Goal: Information Seeking & Learning: Learn about a topic

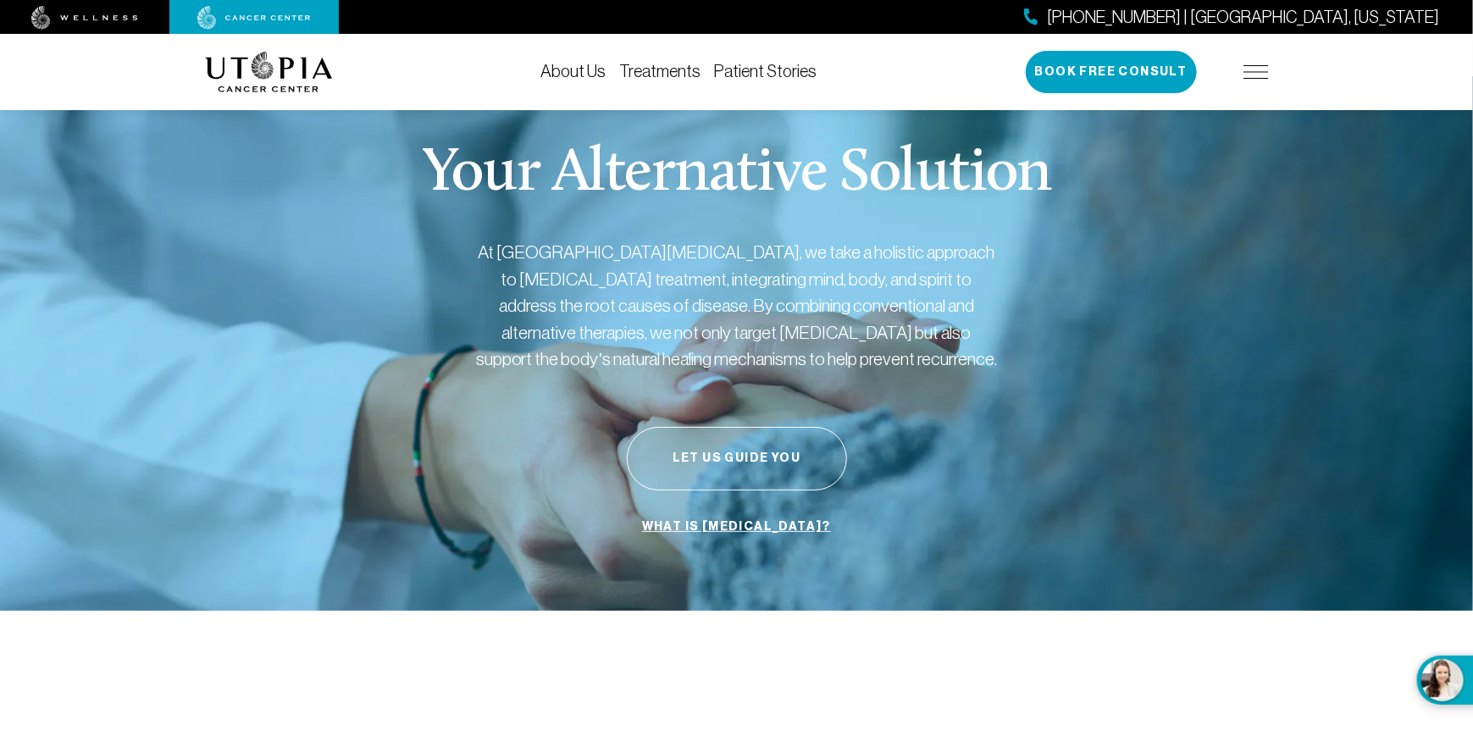
click at [664, 70] on link "Treatments" at bounding box center [660, 71] width 81 height 19
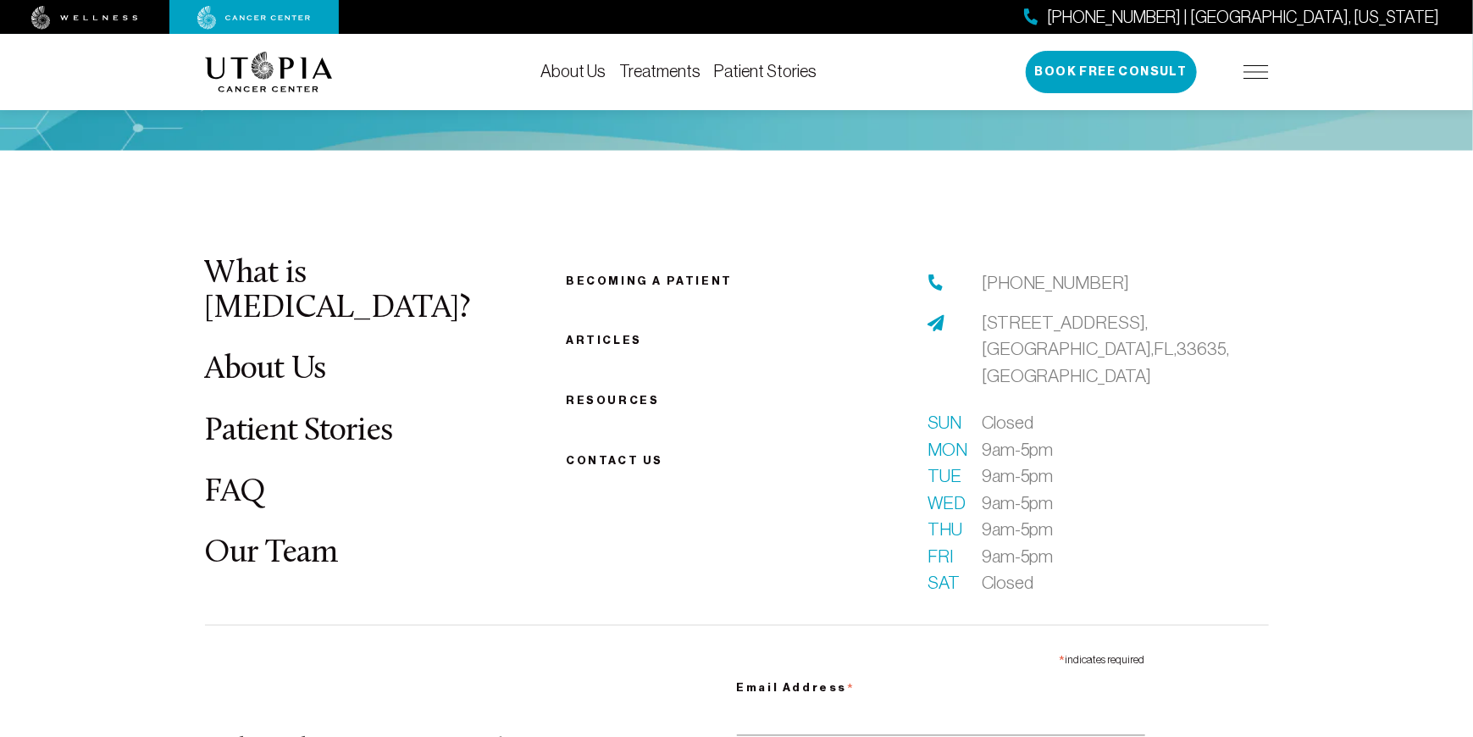
scroll to position [4659, 0]
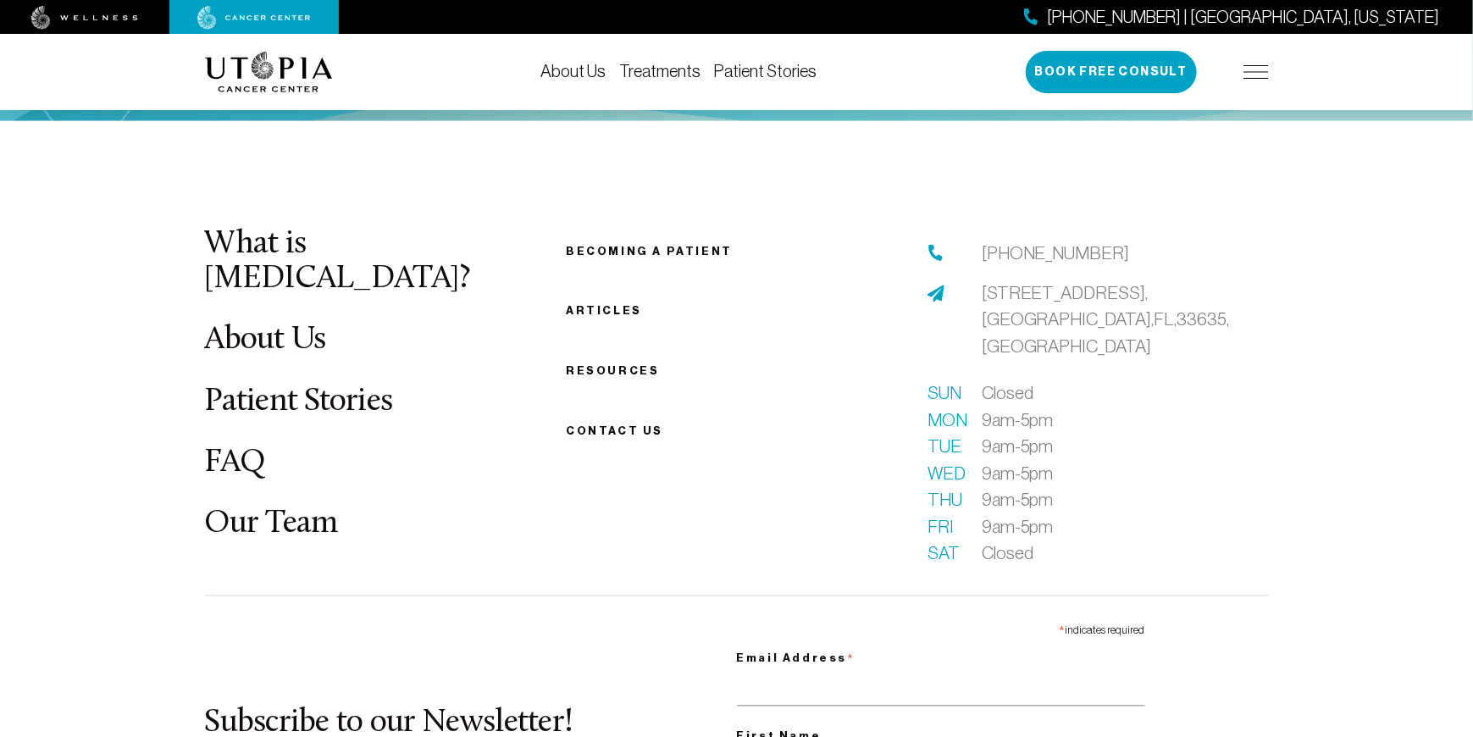
click at [242, 450] on link "FAQ" at bounding box center [235, 463] width 61 height 33
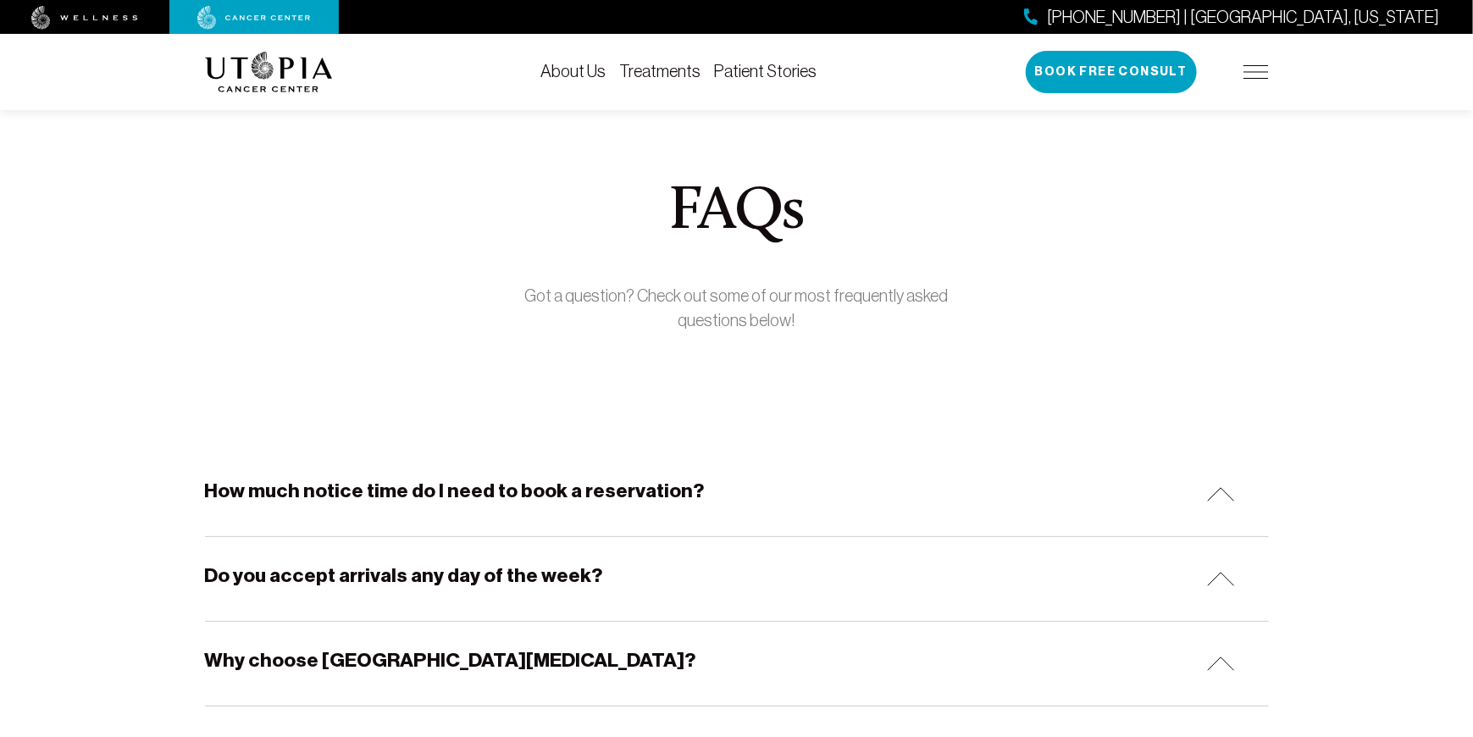
click at [1263, 69] on img at bounding box center [1255, 72] width 25 height 14
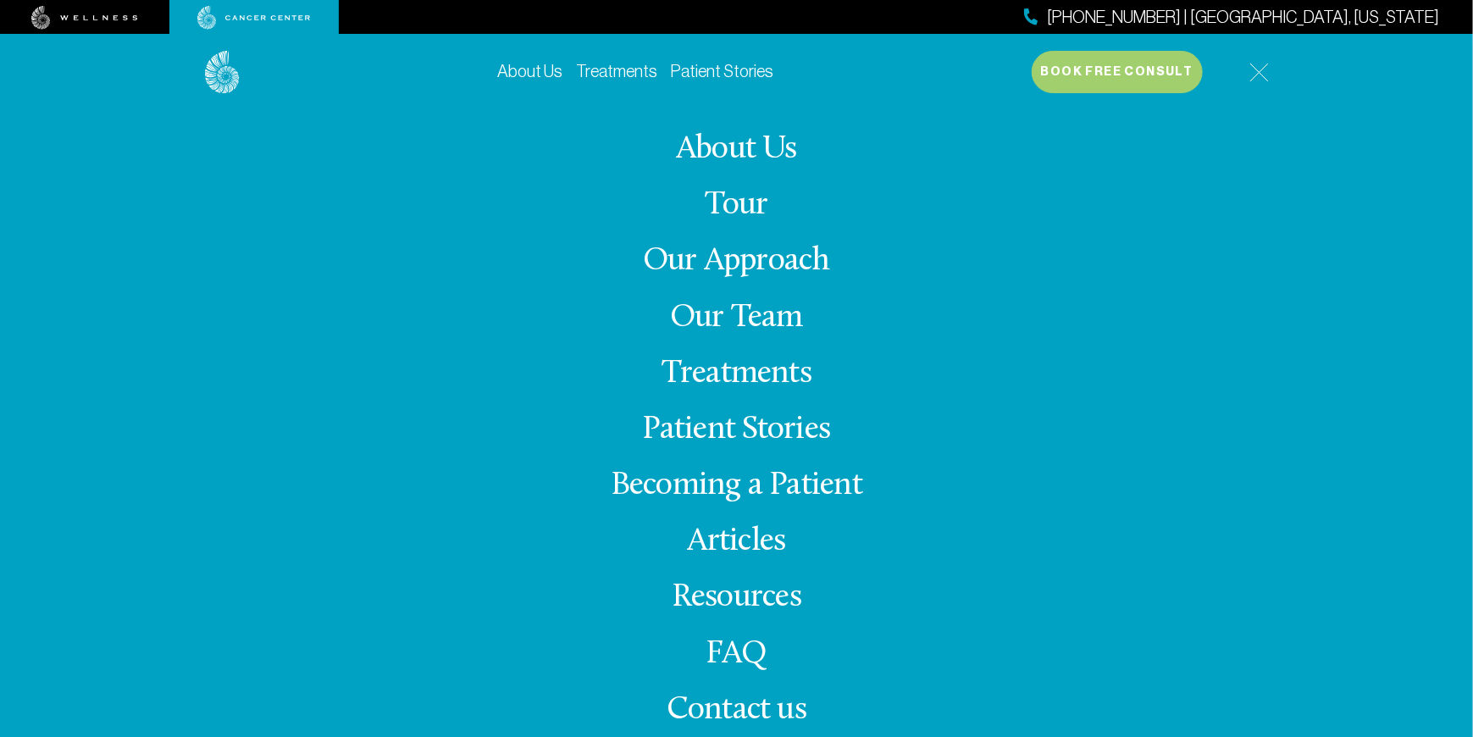
scroll to position [254, 0]
click at [721, 651] on link "FAQ" at bounding box center [736, 654] width 61 height 33
click at [721, 258] on link "Our Approach" at bounding box center [736, 261] width 187 height 33
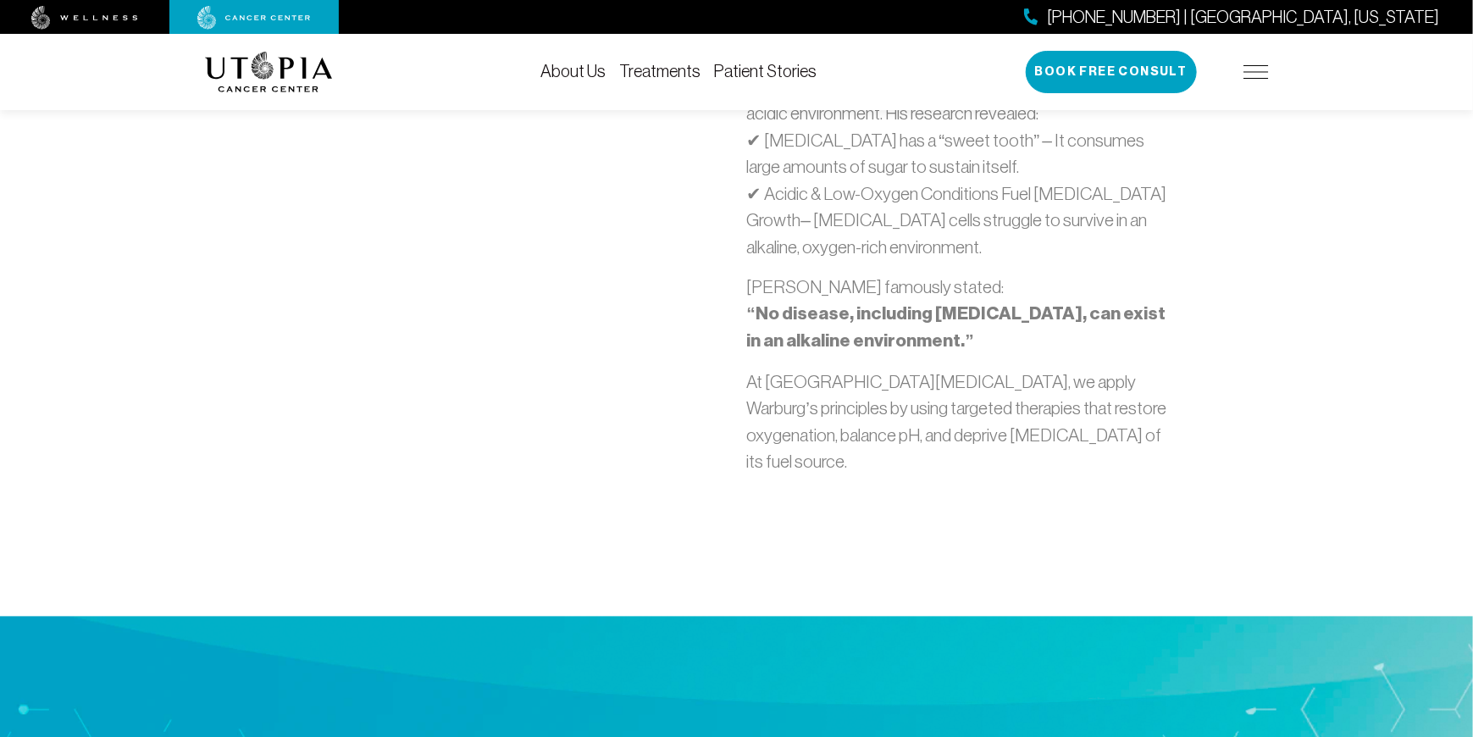
scroll to position [1355, 0]
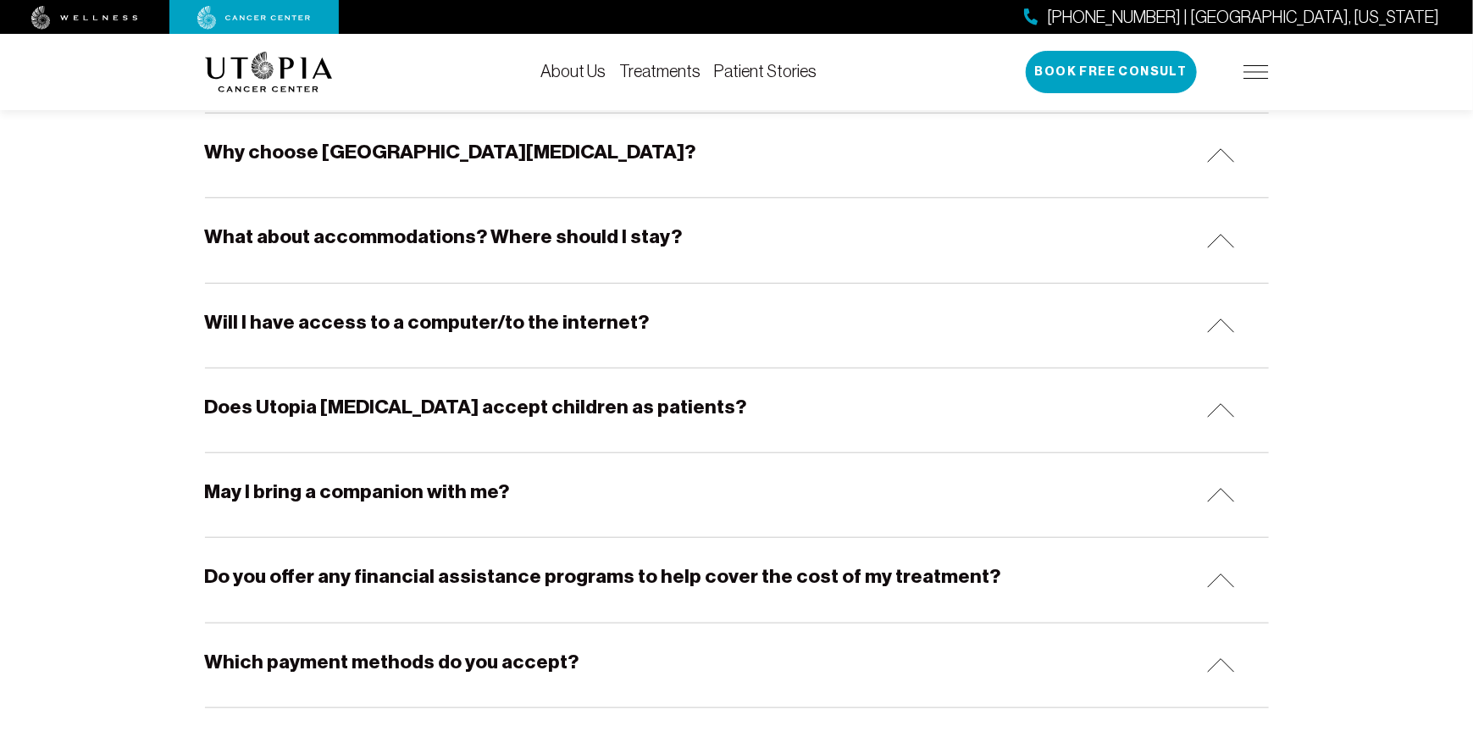
scroll to position [423, 0]
